Goal: Communication & Community: Ask a question

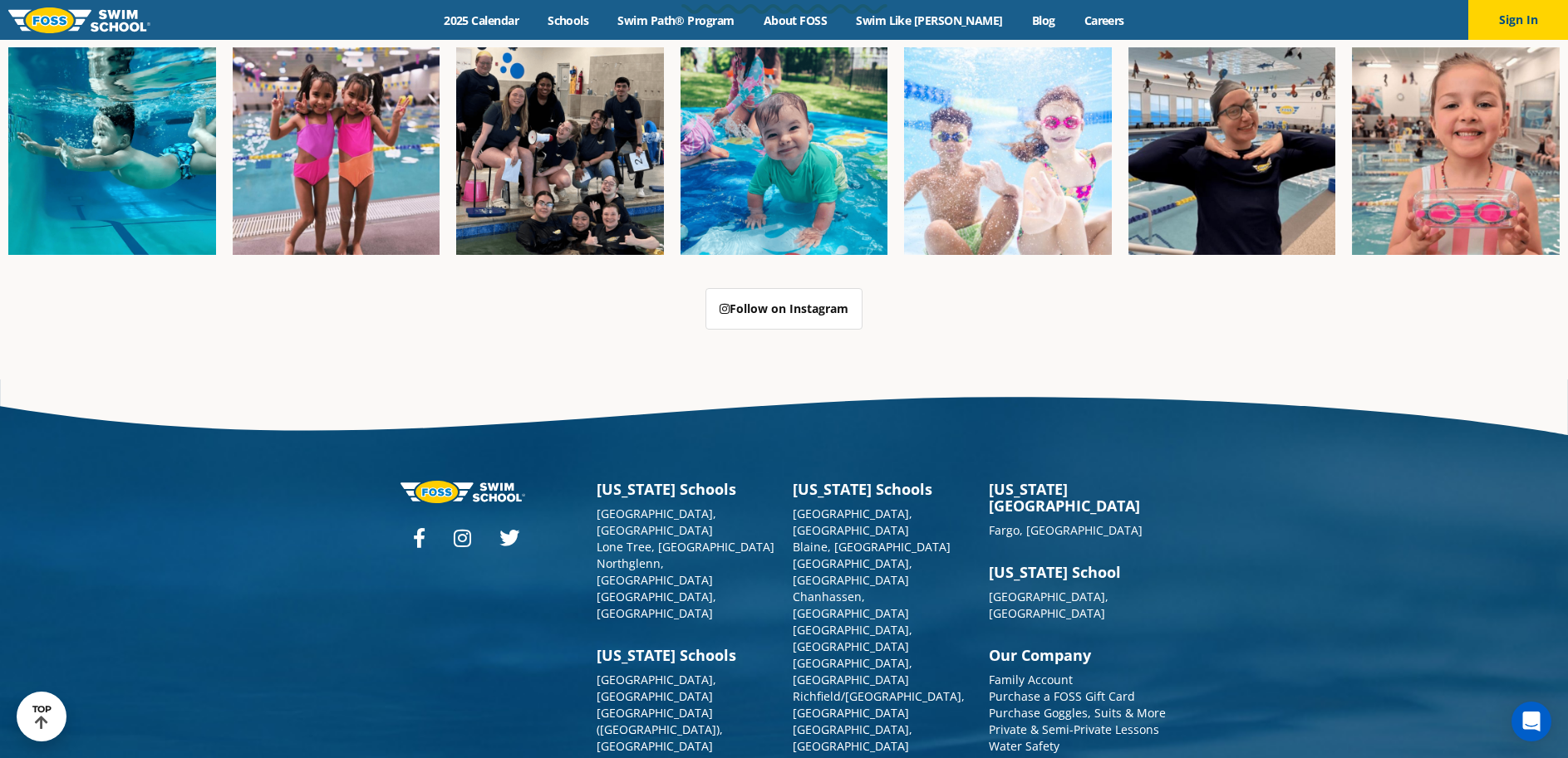
scroll to position [4277, 0]
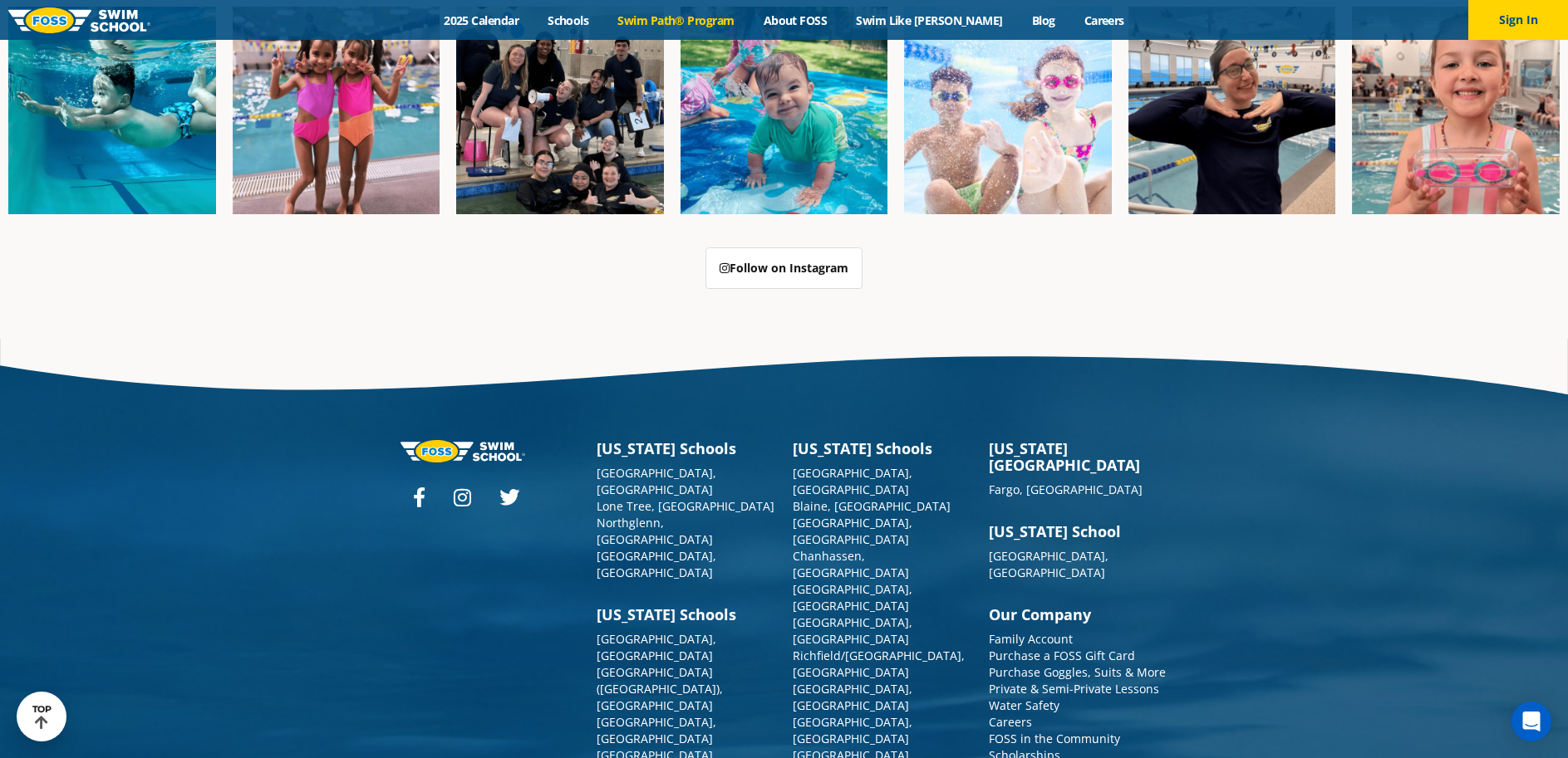
click at [732, 20] on link "Swim Path® Program" at bounding box center [676, 20] width 146 height 16
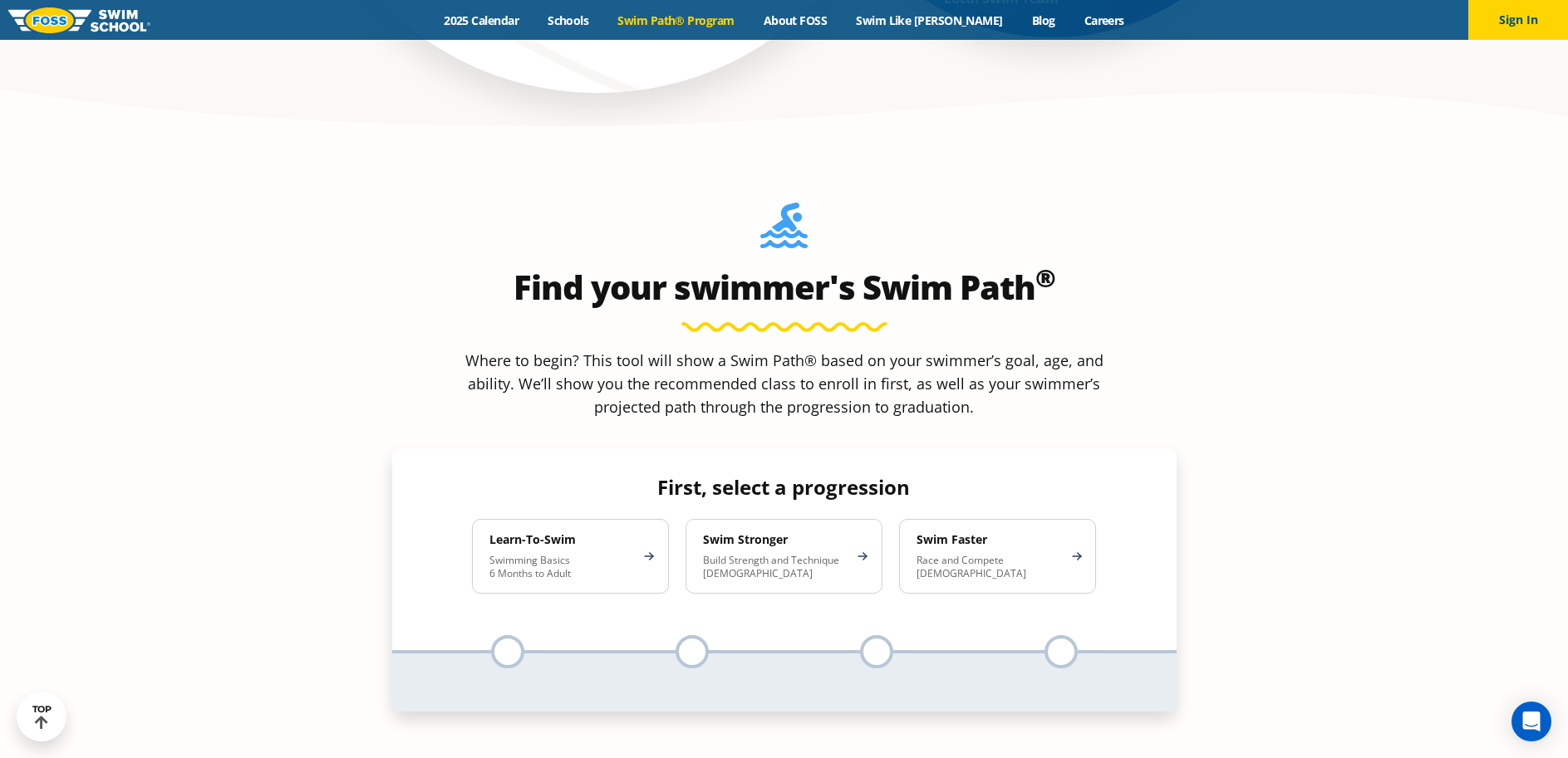
scroll to position [1496, 0]
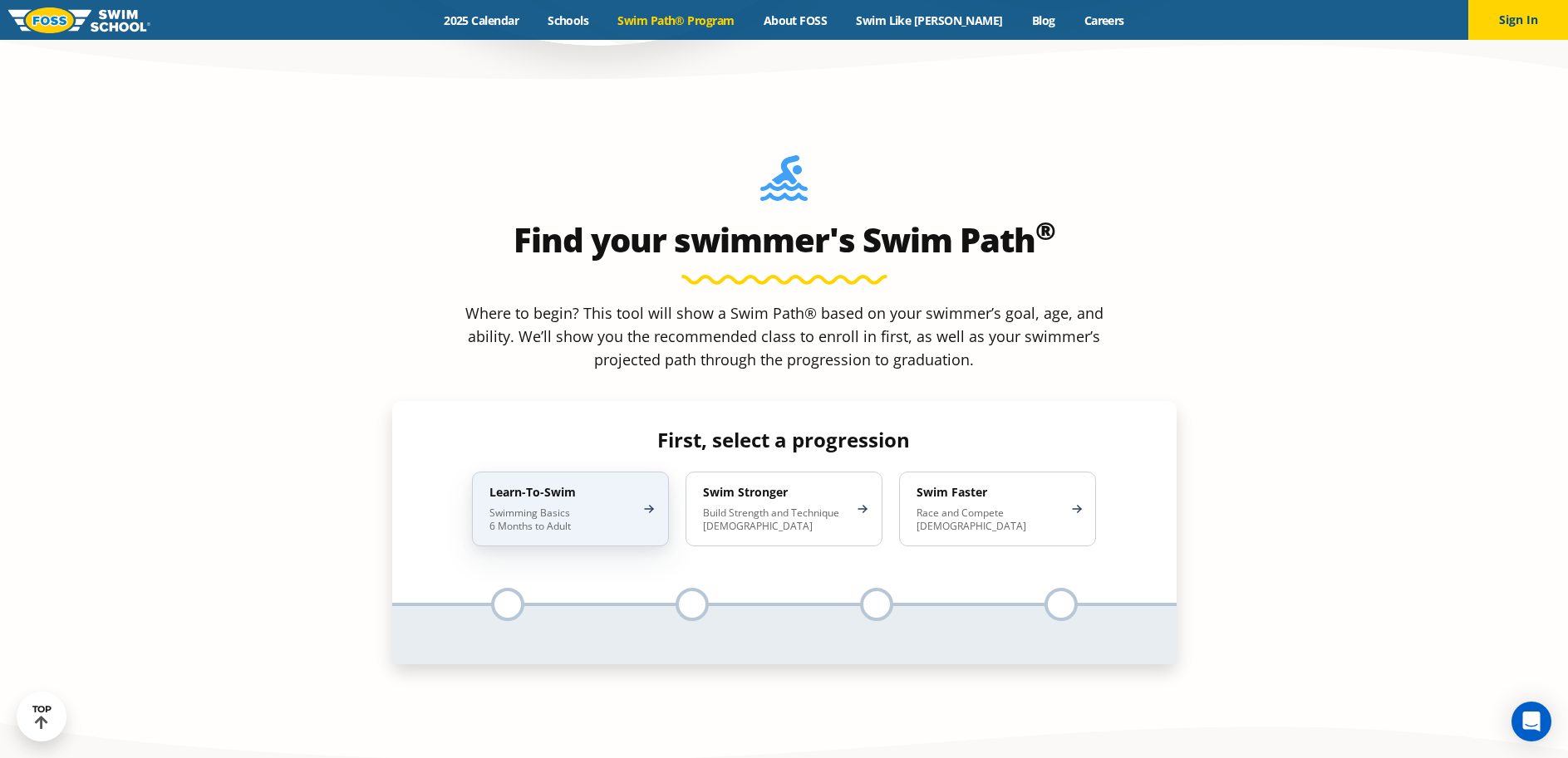
click at [542, 507] on p "Swimming Basics 6 Months to Adult" at bounding box center [563, 520] width 146 height 27
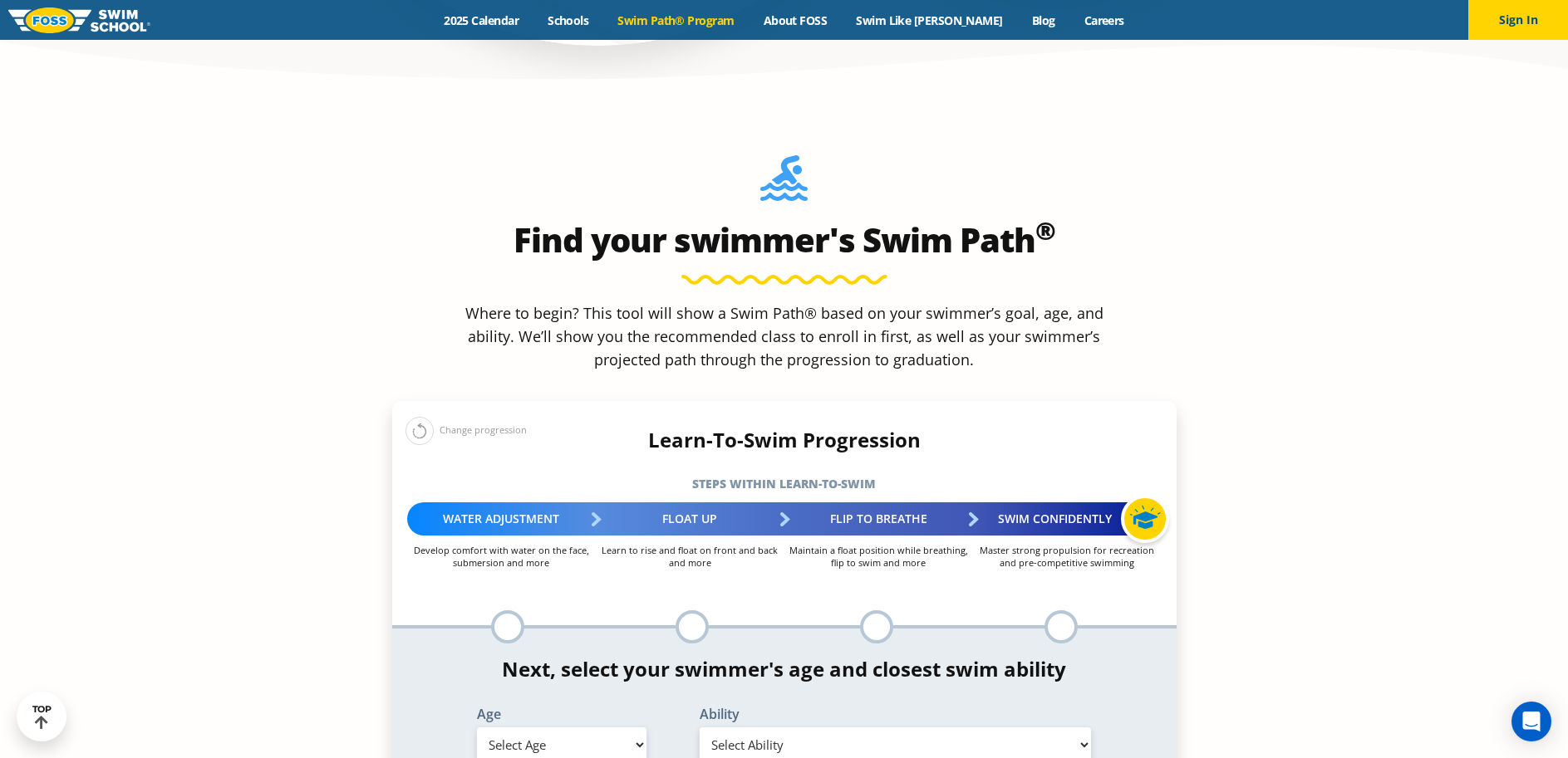
click at [630, 728] on select "Select Age 6 months - 1 year 1 year 2 years 3 years 4 years 5 years 6 years 7 y…" at bounding box center [562, 745] width 170 height 35
select select "4-years"
click at [477, 728] on select "Select Age 6 months - 1 year 1 year 2 years 3 years 4 years 5 years 6 years 7 y…" at bounding box center [562, 745] width 170 height 35
click at [795, 728] on select "Select Ability First in-water experience When in the water, reliant on a life j…" at bounding box center [895, 745] width 392 height 35
click at [700, 728] on select "Select Ability First in-water experience When in the water, reliant on a life j…" at bounding box center [895, 745] width 392 height 35
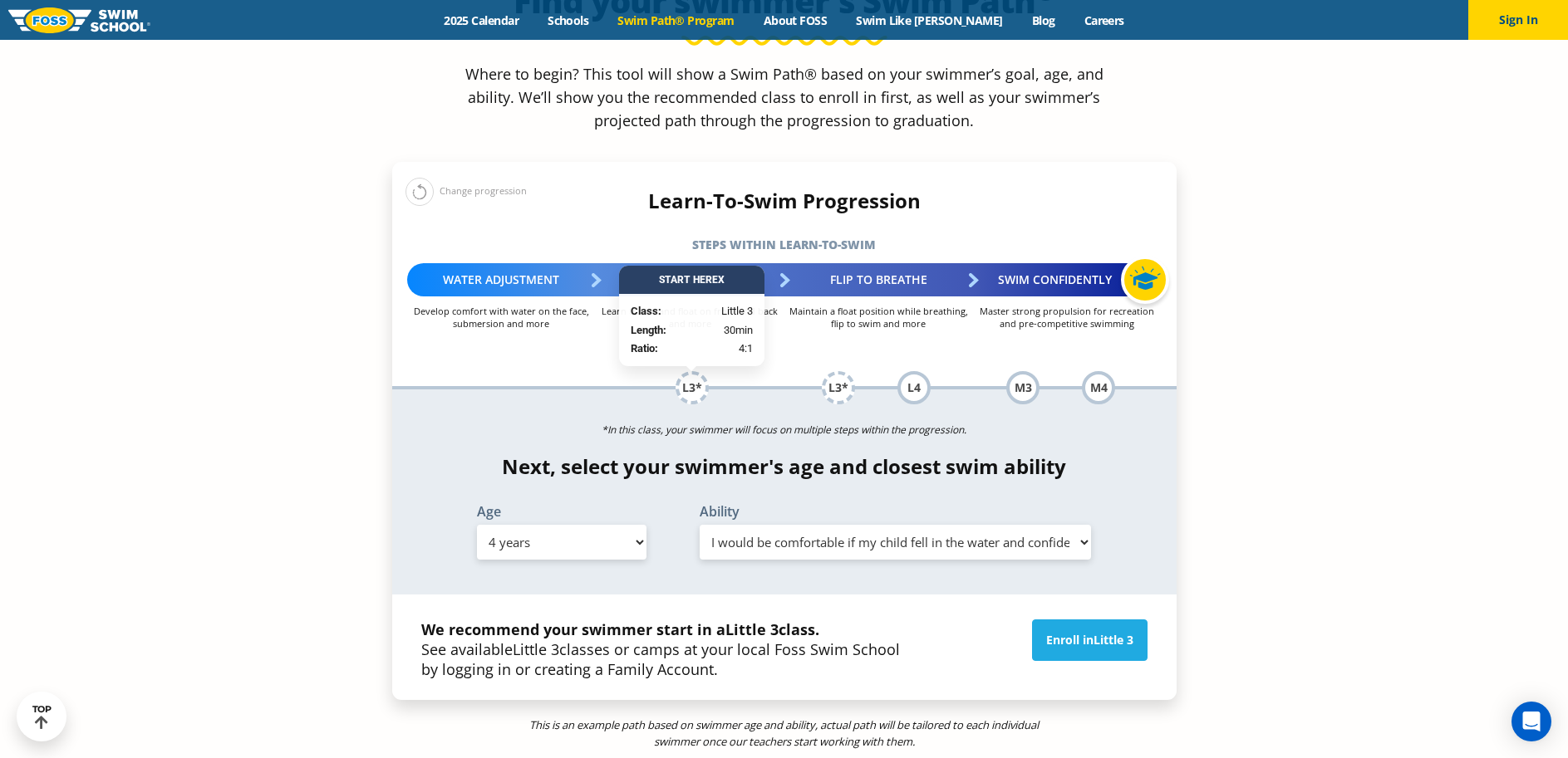
scroll to position [1744, 0]
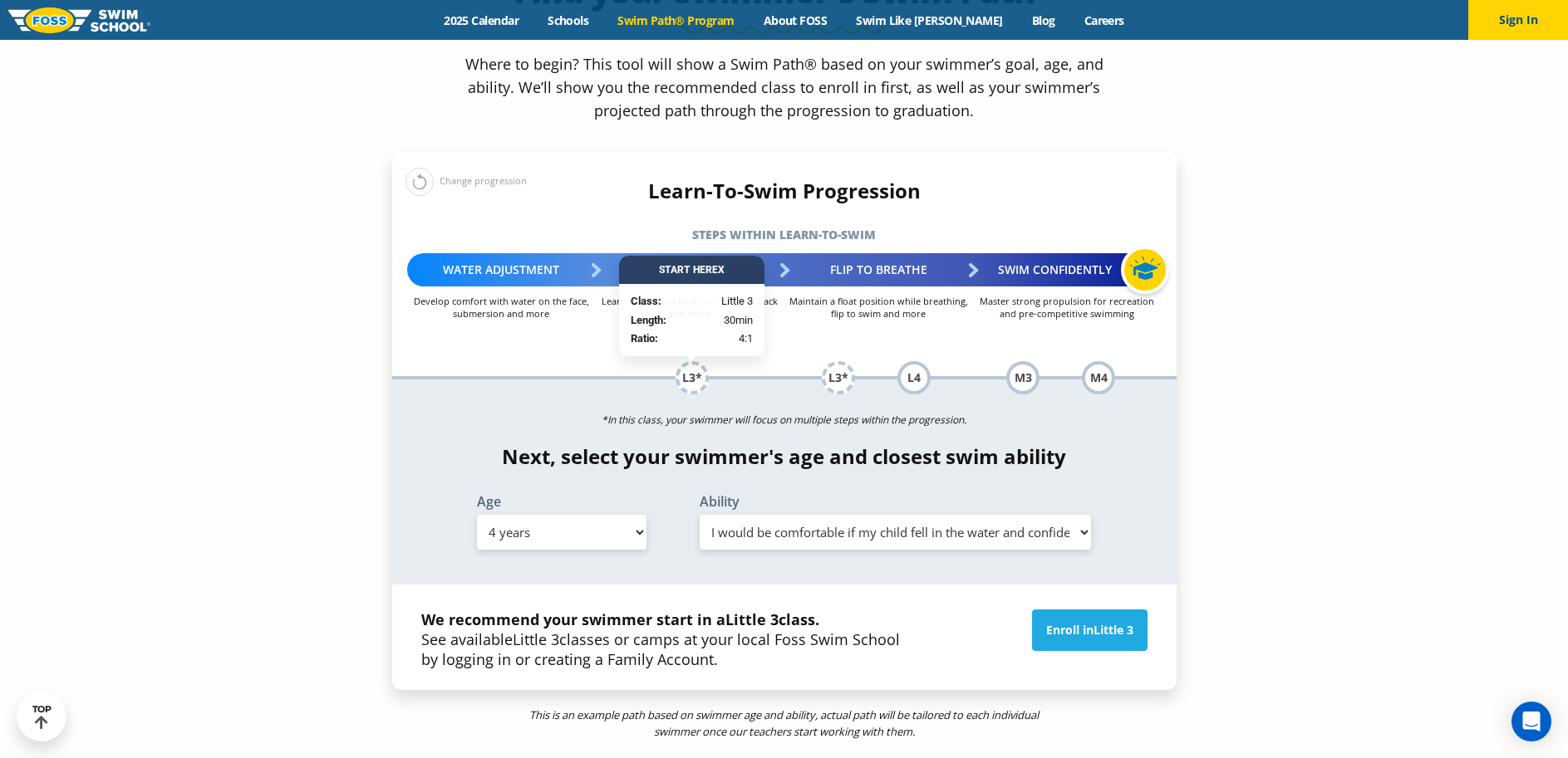
click at [1061, 515] on select "Select Ability First in-water experience When in the water, reliant on a life j…" at bounding box center [895, 532] width 392 height 35
click at [700, 515] on select "Select Ability First in-water experience When in the water, reliant on a life j…" at bounding box center [895, 532] width 392 height 35
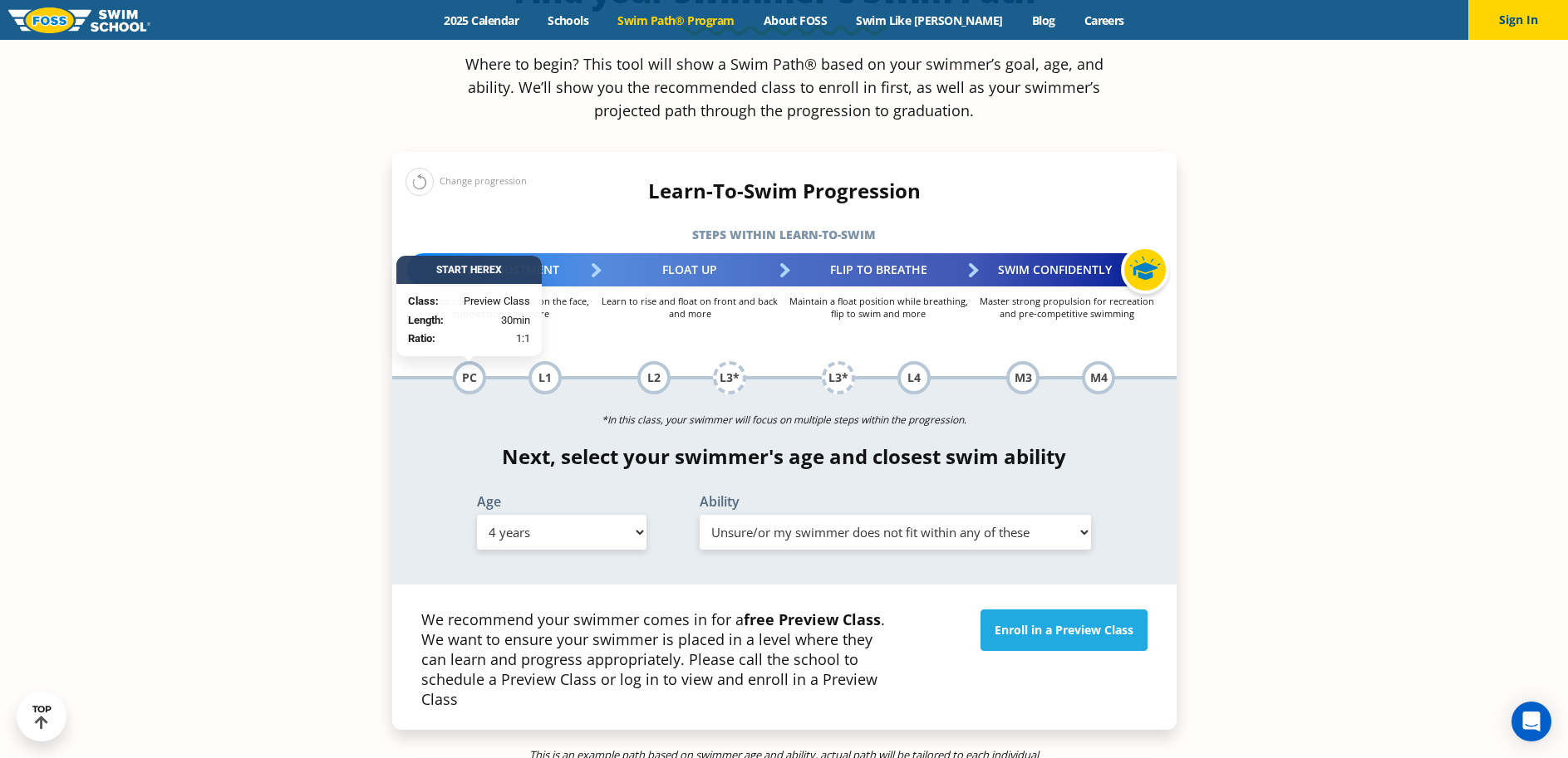
click at [1033, 515] on select "Select Ability First in-water experience When in the water, reliant on a life j…" at bounding box center [895, 532] width 392 height 35
select select "4-years-in-open-water-able-to-swim-for-at-least-15-ft-back-to-safety-while-flip…"
click at [700, 515] on select "Select Ability First in-water experience When in the water, reliant on a life j…" at bounding box center [895, 532] width 392 height 35
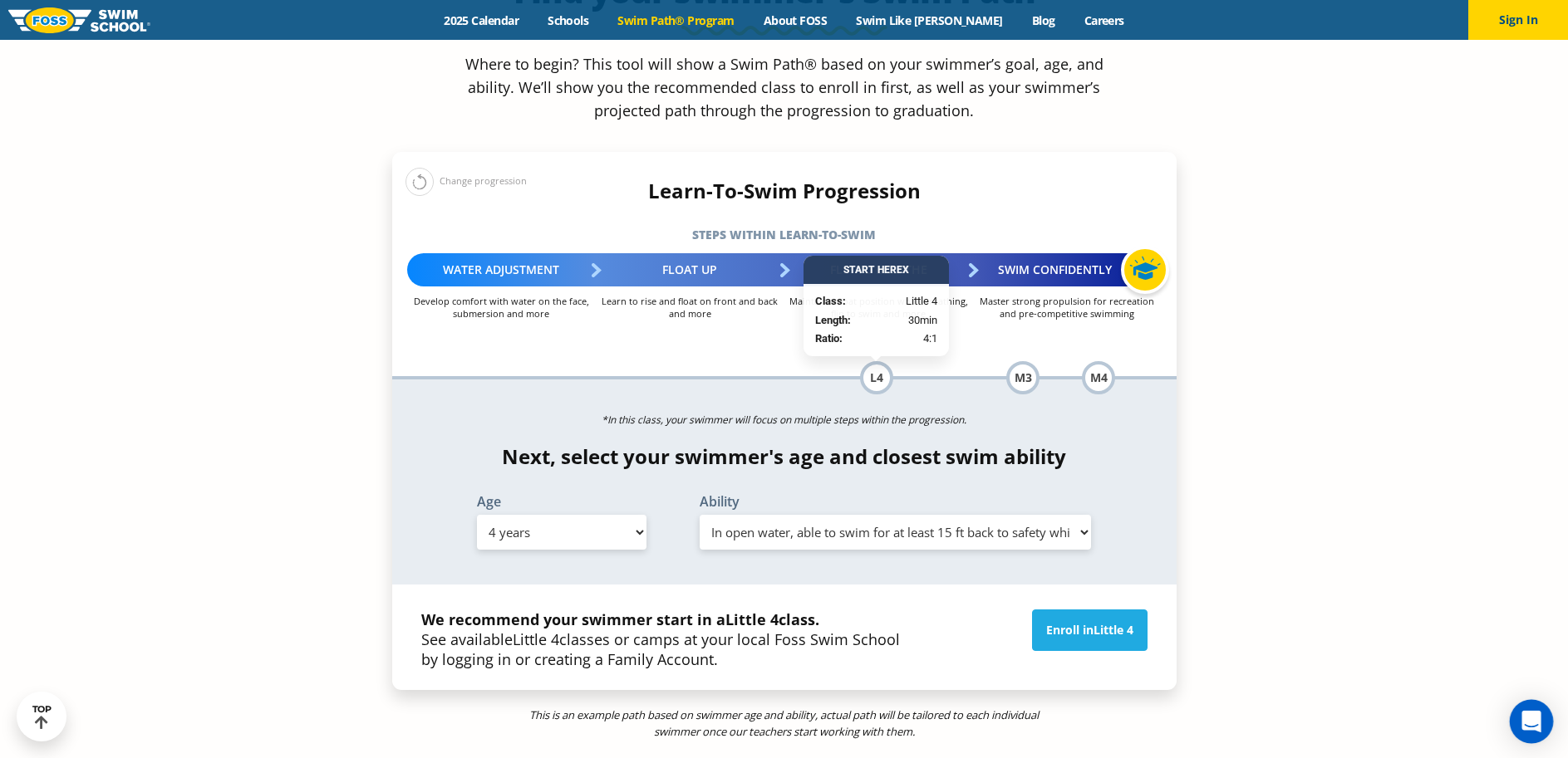
click at [1545, 729] on div "Open Intercom Messenger" at bounding box center [1532, 722] width 44 height 44
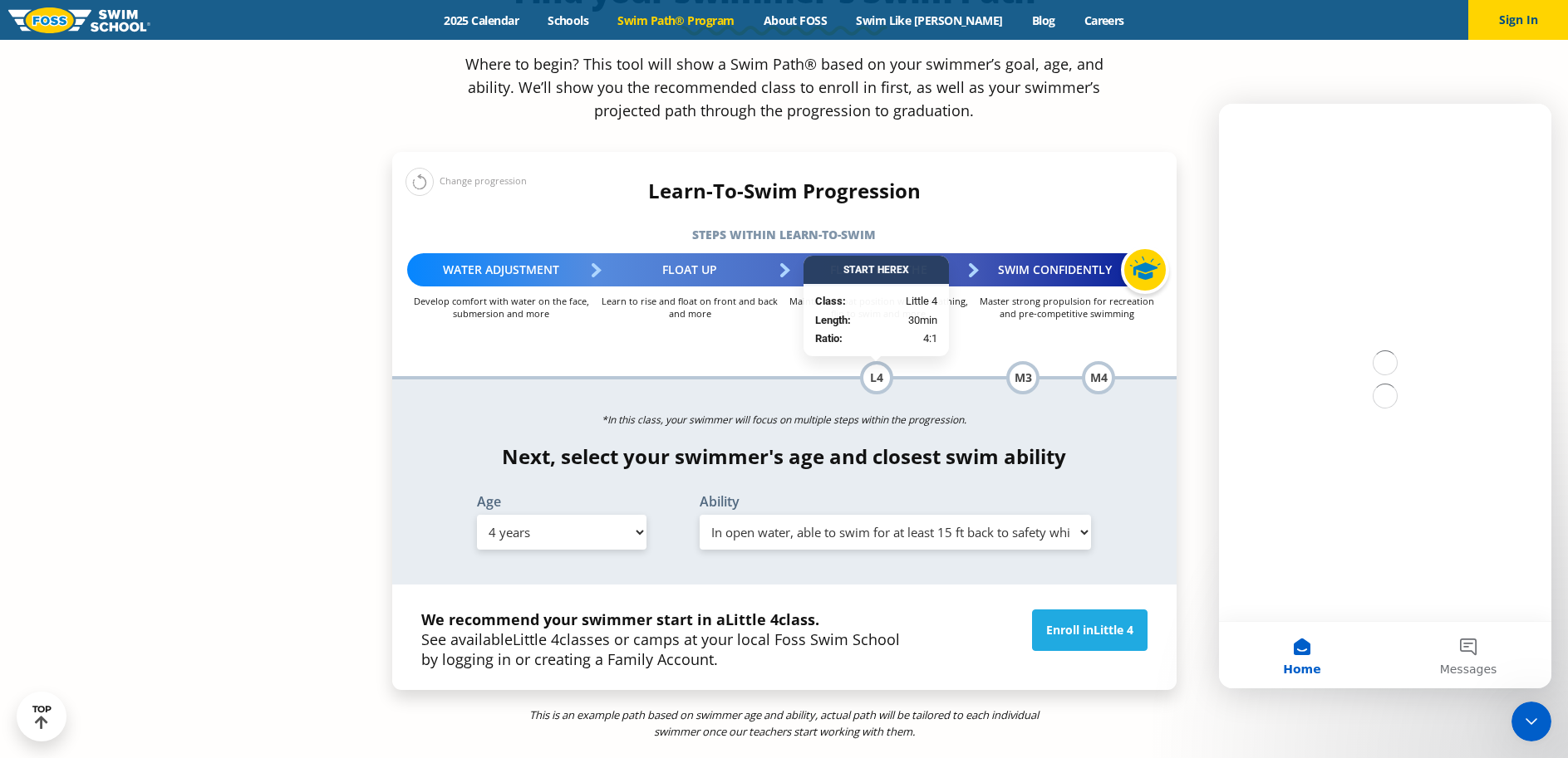
scroll to position [0, 0]
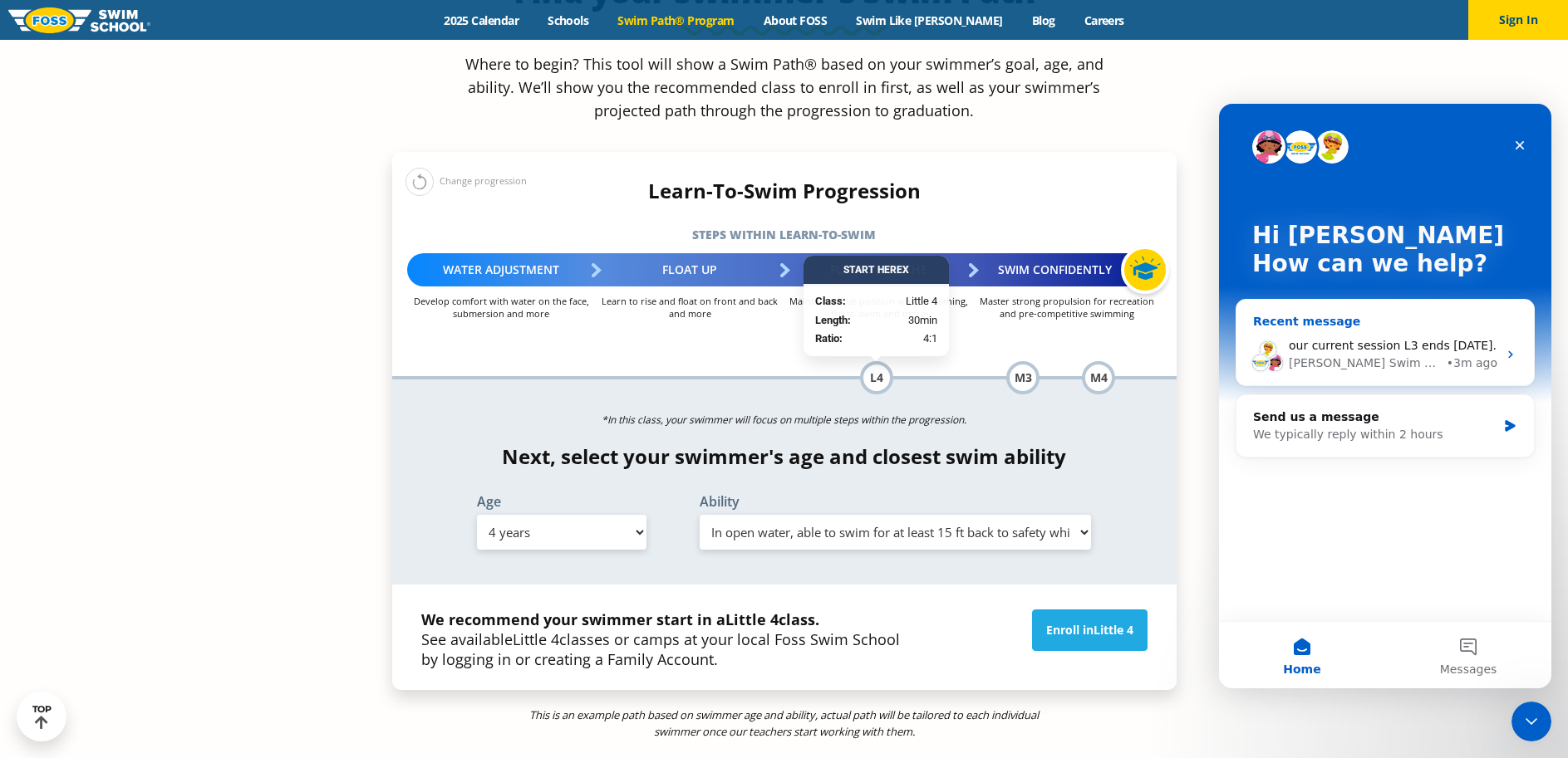
click at [1340, 371] on div "Foss Swim School" at bounding box center [1366, 363] width 155 height 18
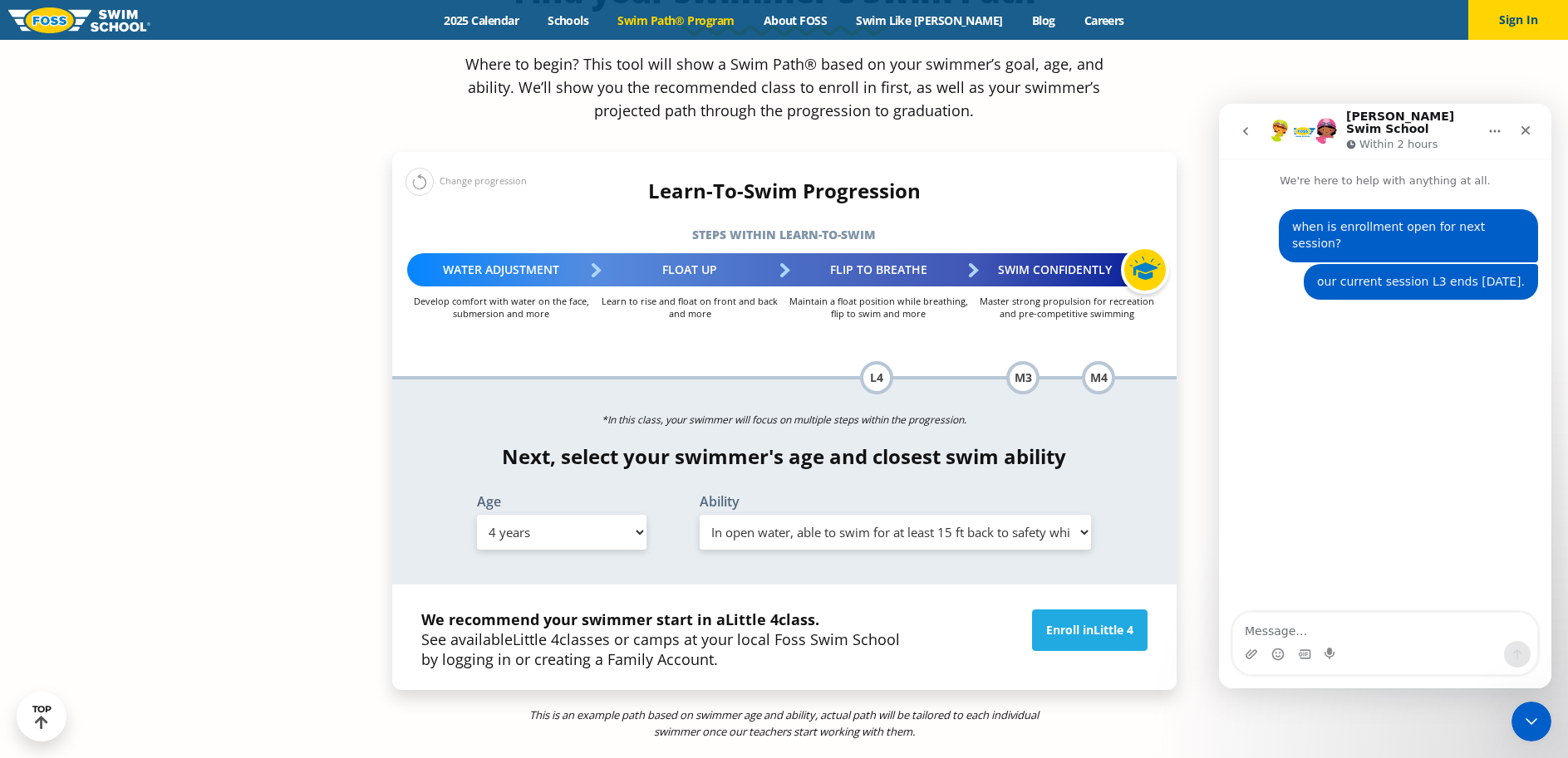
click at [879, 362] on div "L4" at bounding box center [876, 378] width 33 height 33
click at [866, 515] on select "Select Ability First in-water experience When in the water, reliant on a life j…" at bounding box center [895, 532] width 392 height 35
click at [866, 445] on h4 "Next, select your swimmer's age and closest swim ability" at bounding box center [784, 457] width 784 height 23
click at [736, 20] on link "Swim Path® Program" at bounding box center [676, 20] width 146 height 16
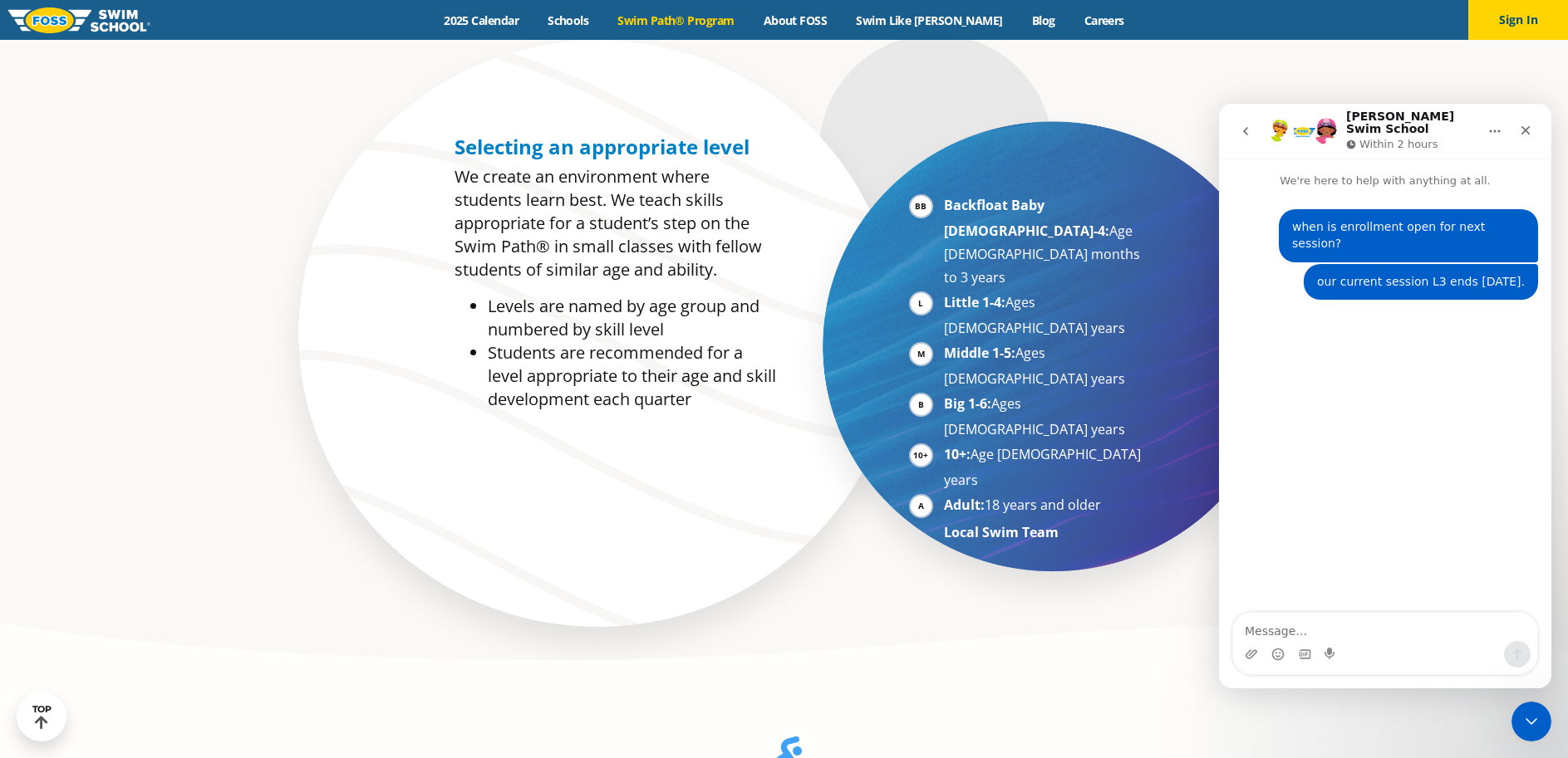
click at [1249, 127] on icon "go back" at bounding box center [1245, 131] width 13 height 13
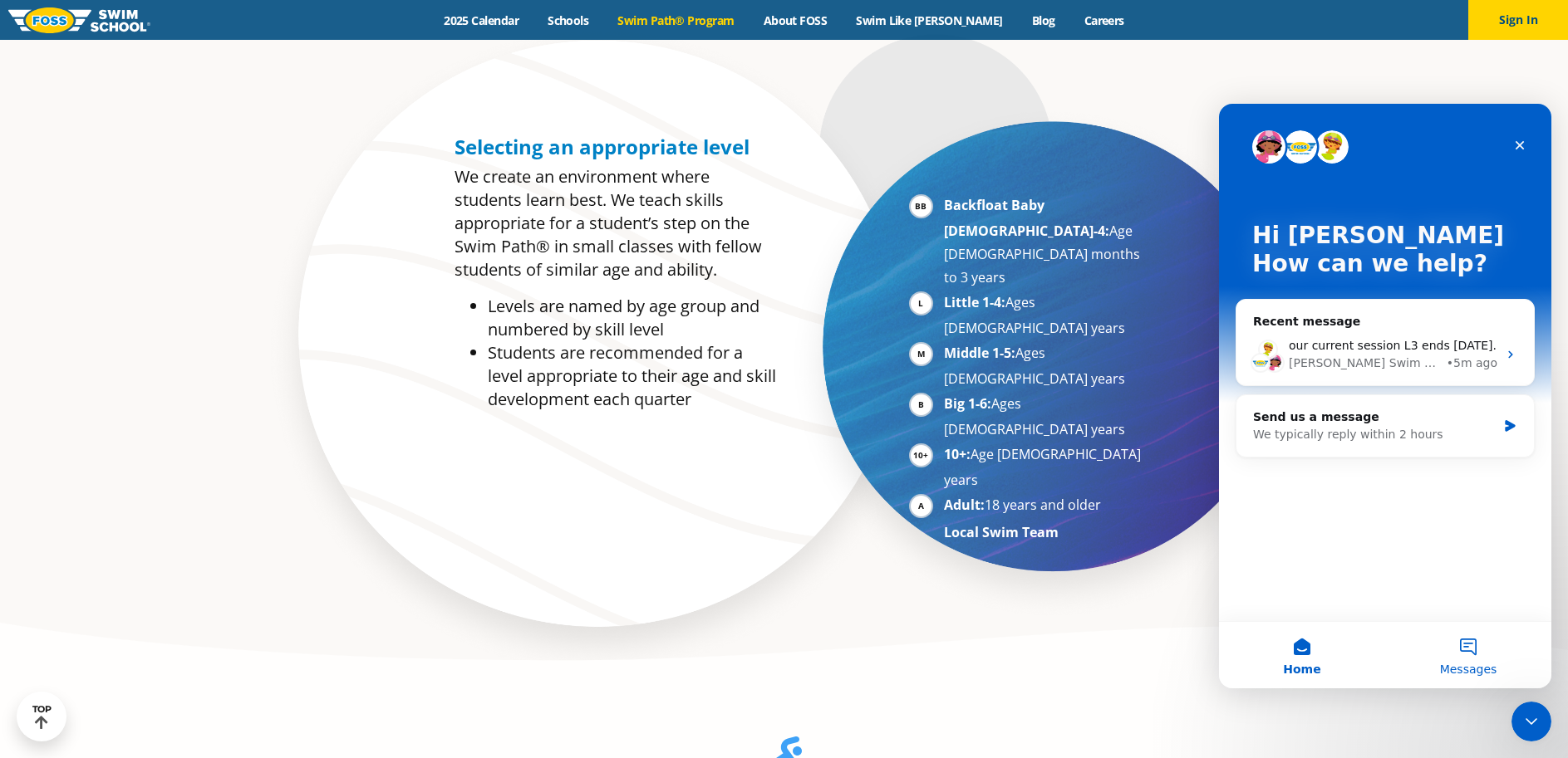
click at [1506, 655] on button "Messages" at bounding box center [1468, 655] width 166 height 67
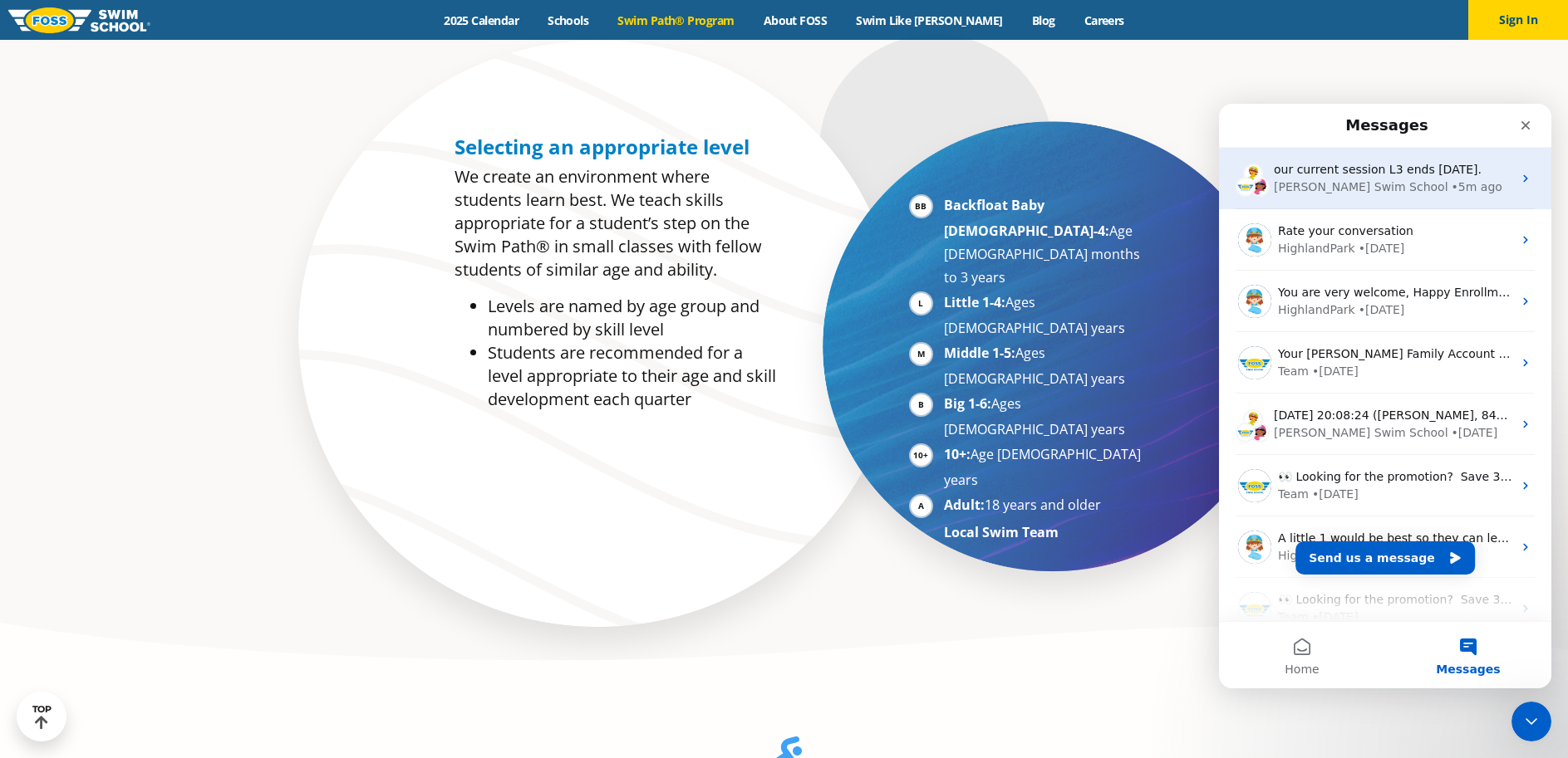
click at [1441, 176] on span "our current session L3 ends Oct 29." at bounding box center [1378, 169] width 208 height 13
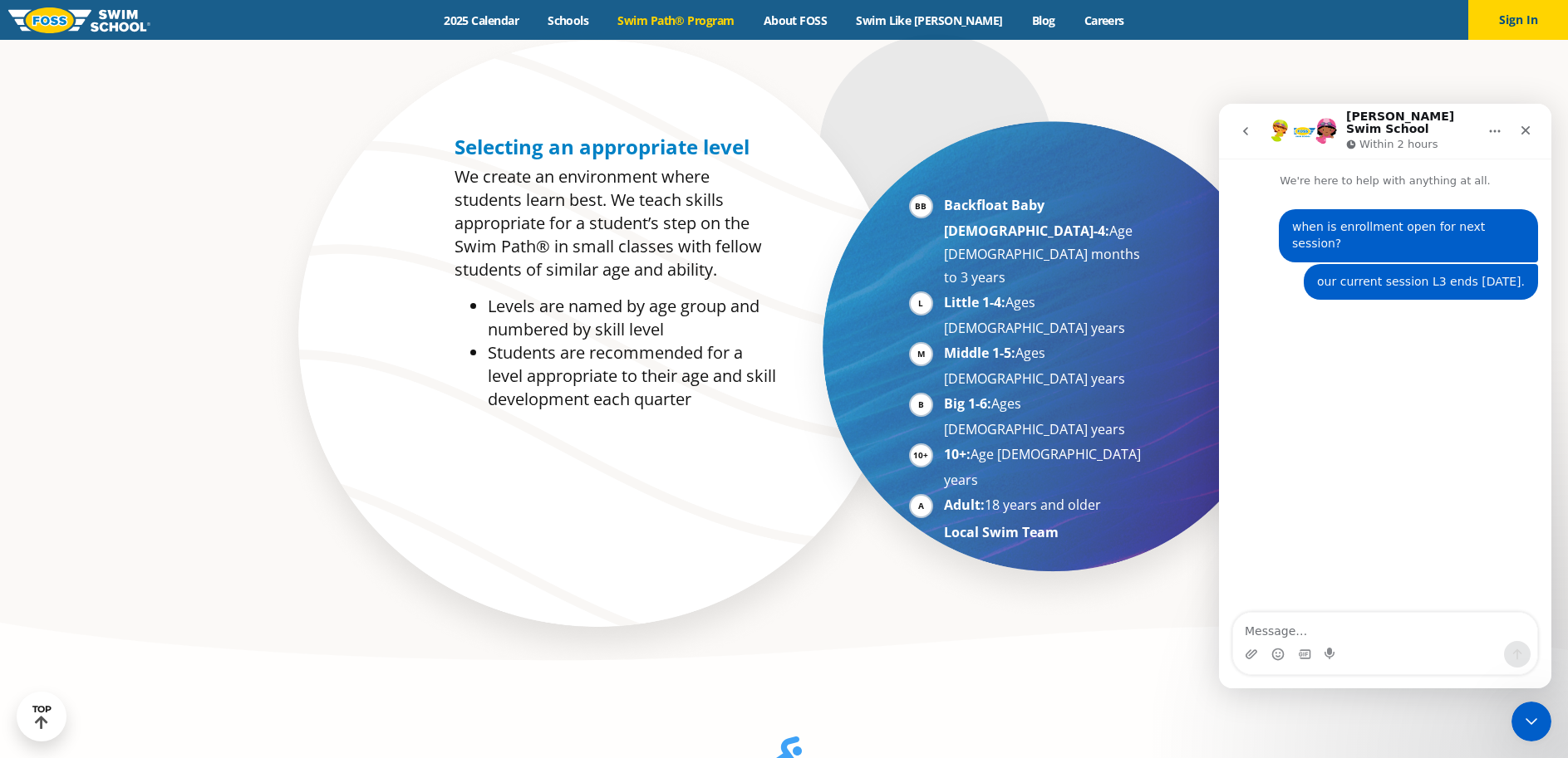
click at [1340, 630] on textarea "Message…" at bounding box center [1385, 627] width 304 height 28
type textarea "looks like the next session starts in January- are there not any nov/dec? thank…"
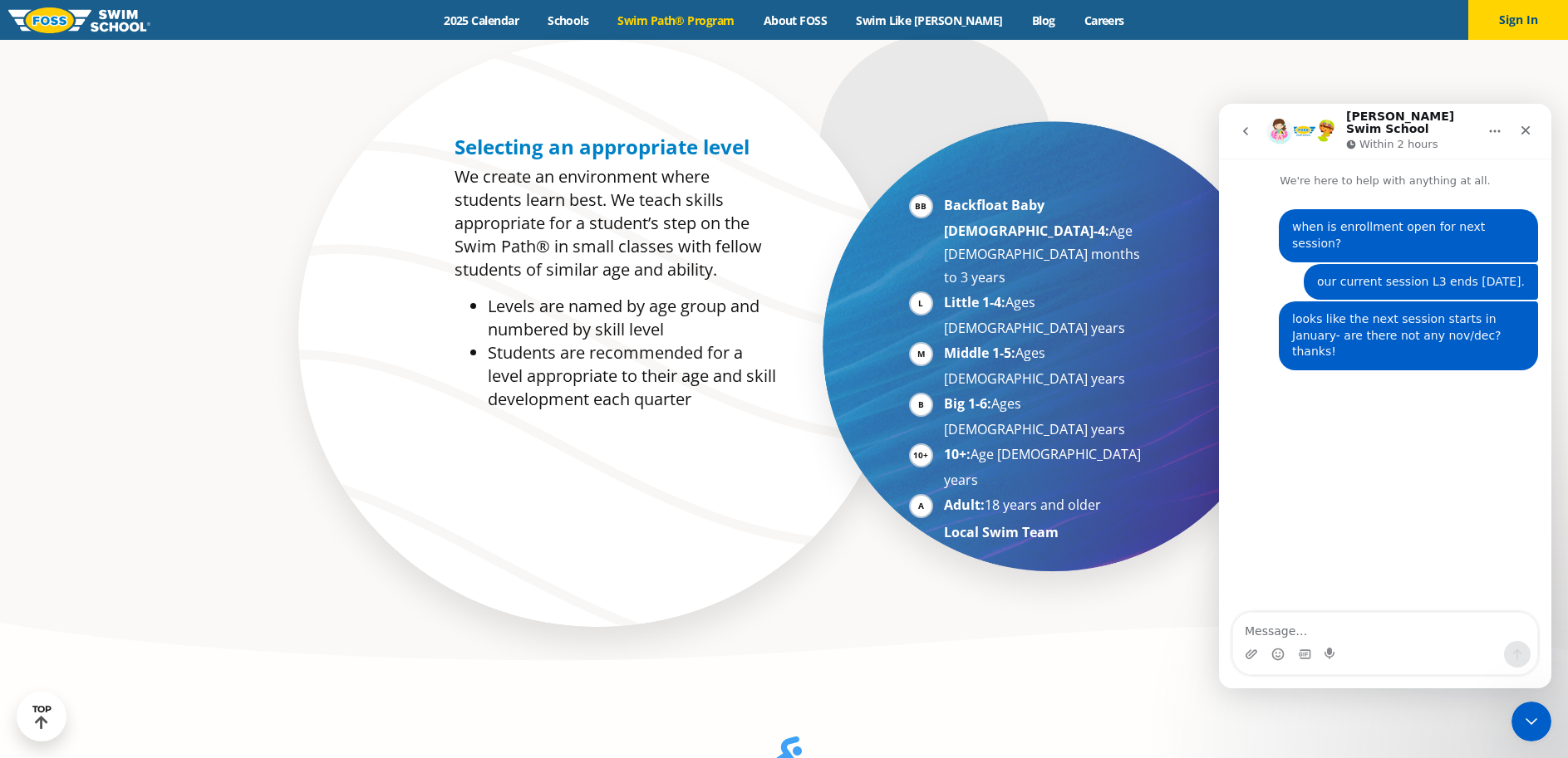
drag, startPoint x: 1252, startPoint y: 129, endPoint x: 1239, endPoint y: 124, distance: 13.9
click at [1252, 129] on button "go back" at bounding box center [1245, 132] width 32 height 32
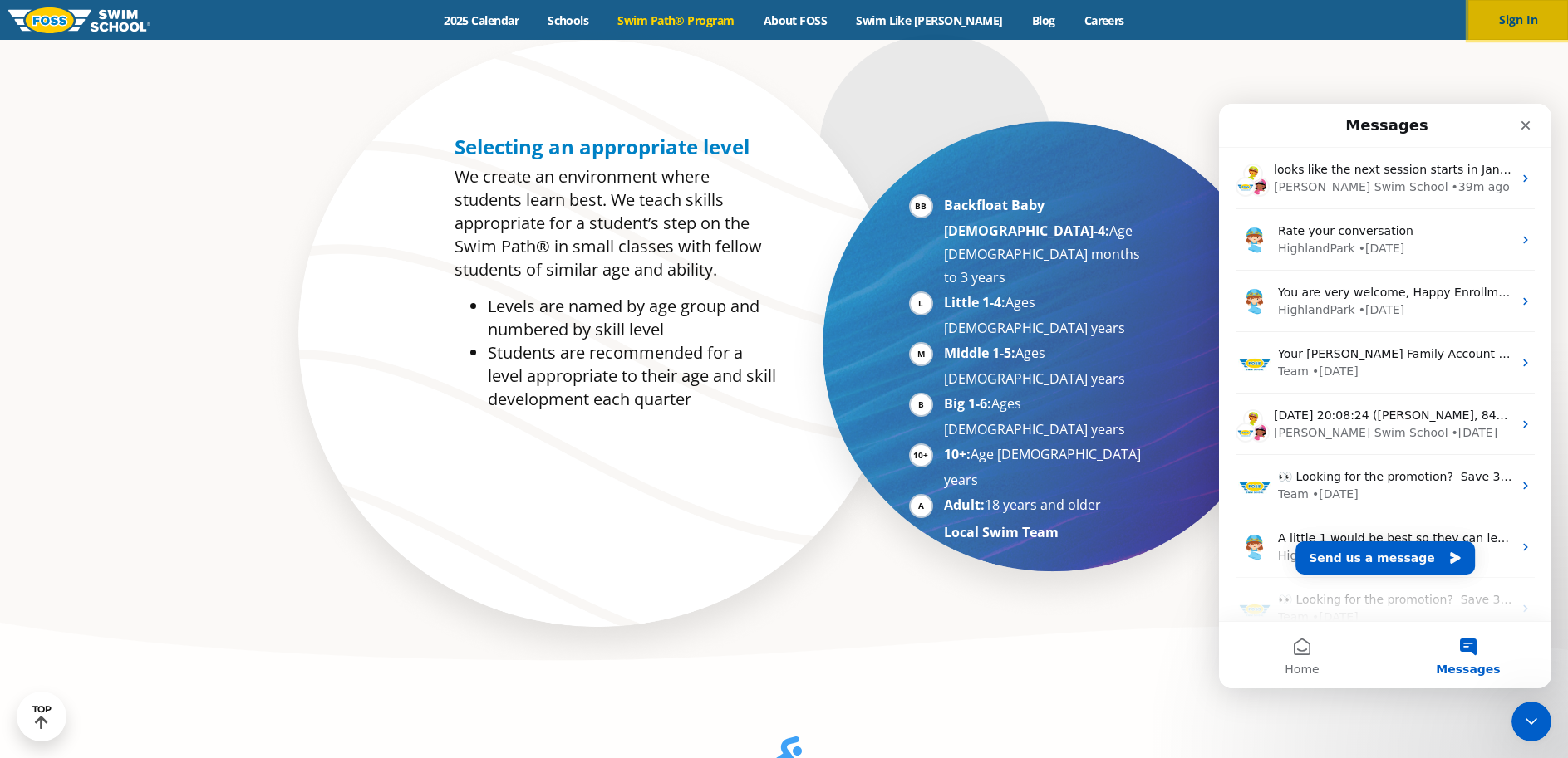
click at [1487, 25] on button "Sign In" at bounding box center [1518, 20] width 100 height 40
